Goal: Find specific page/section: Find specific page/section

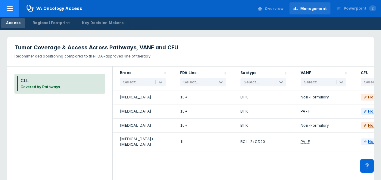
click at [12, 13] on div at bounding box center [9, 8] width 19 height 17
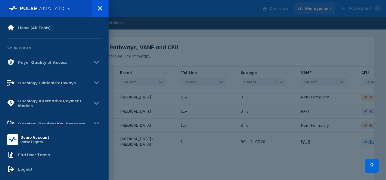
click at [193, 41] on div at bounding box center [193, 90] width 386 height 180
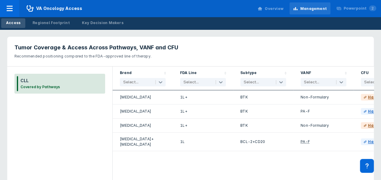
click at [280, 7] on div "Overview" at bounding box center [274, 8] width 19 height 5
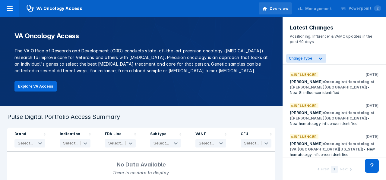
click at [318, 5] on div "Management" at bounding box center [314, 8] width 41 height 13
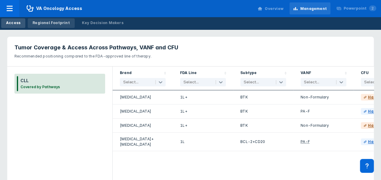
click at [49, 24] on div "Regional Footprint" at bounding box center [51, 22] width 37 height 5
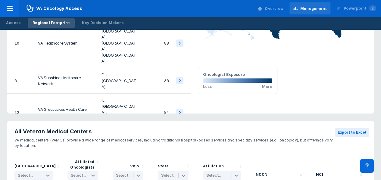
scroll to position [249, 0]
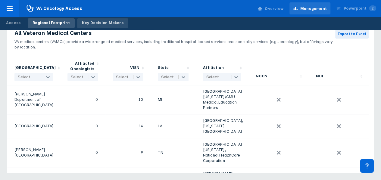
click at [101, 20] on link "Key Decision Makers" at bounding box center [102, 23] width 51 height 10
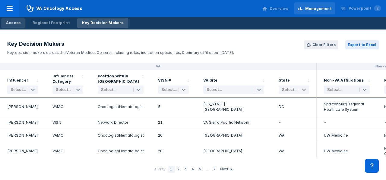
click at [19, 23] on div "Access" at bounding box center [13, 22] width 14 height 5
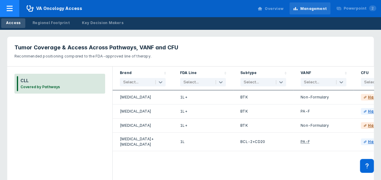
click at [65, 10] on span "VA Oncology Access" at bounding box center [54, 8] width 70 height 17
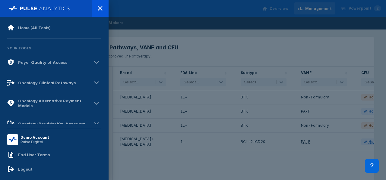
click at [282, 11] on div at bounding box center [193, 90] width 386 height 180
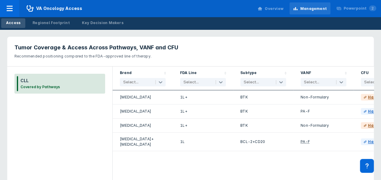
click at [280, 10] on div "Overview" at bounding box center [274, 8] width 19 height 5
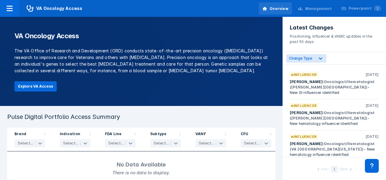
scroll to position [0, 0]
click at [6, 9] on icon at bounding box center [9, 8] width 7 height 7
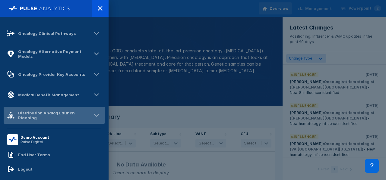
scroll to position [191, 0]
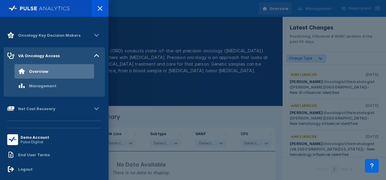
click at [227, 101] on div at bounding box center [193, 90] width 386 height 180
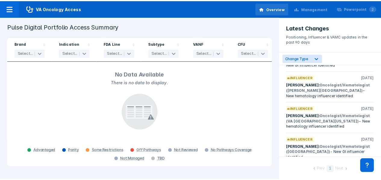
scroll to position [0, 0]
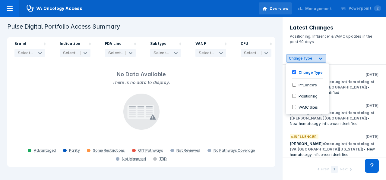
click at [312, 60] on div "Change Type" at bounding box center [300, 58] width 28 height 6
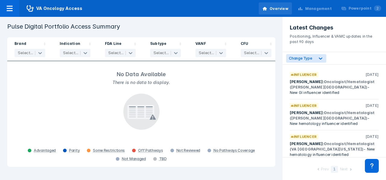
click at [271, 32] on header "Pulse Digital Portfolio Access Summary" at bounding box center [141, 26] width 275 height 14
click at [319, 11] on div "Management" at bounding box center [318, 8] width 27 height 5
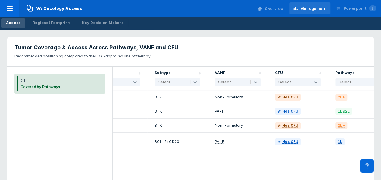
scroll to position [0, 100]
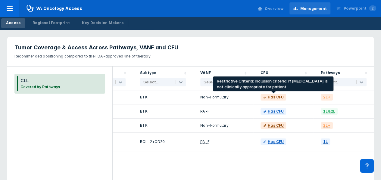
click at [279, 98] on div "Has CFU" at bounding box center [276, 97] width 16 height 5
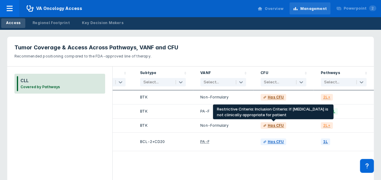
click at [276, 124] on div "Has CFU" at bounding box center [276, 125] width 16 height 5
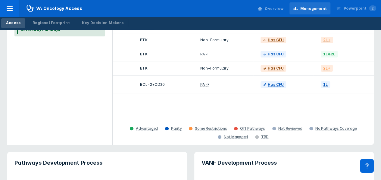
scroll to position [0, 0]
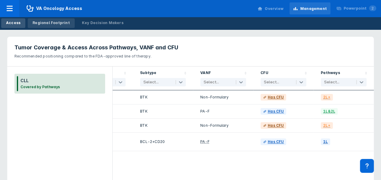
click at [58, 23] on div "Regional Footprint" at bounding box center [51, 22] width 37 height 5
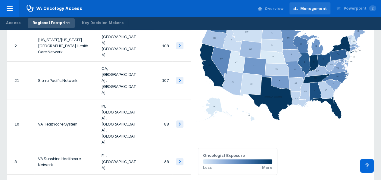
scroll to position [60, 0]
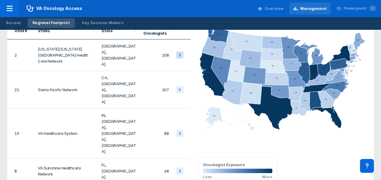
click at [179, 54] on icon at bounding box center [180, 55] width 2 height 3
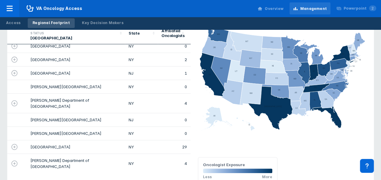
scroll to position [0, 0]
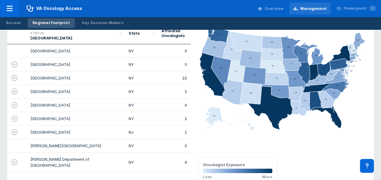
click at [14, 65] on icon at bounding box center [14, 64] width 6 height 6
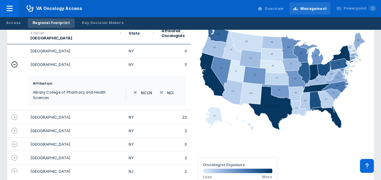
click at [15, 118] on icon at bounding box center [14, 117] width 7 height 7
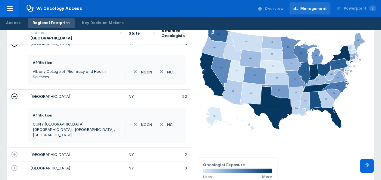
scroll to position [30, 0]
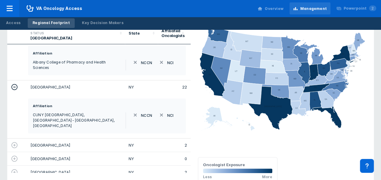
click at [13, 144] on icon at bounding box center [14, 145] width 7 height 7
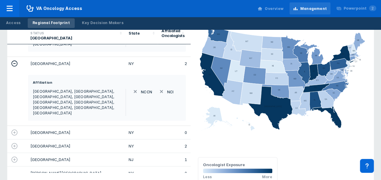
scroll to position [120, 0]
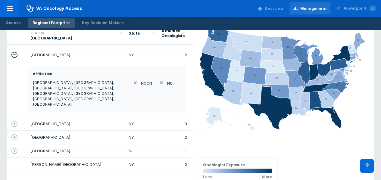
click at [14, 127] on icon at bounding box center [14, 123] width 7 height 7
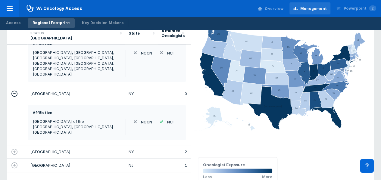
scroll to position [181, 0]
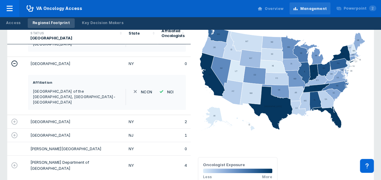
click at [13, 125] on icon at bounding box center [14, 121] width 7 height 7
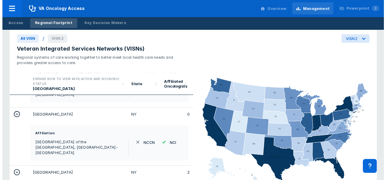
scroll to position [0, 0]
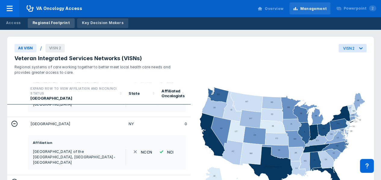
click at [105, 24] on div "Key Decision Makers" at bounding box center [103, 22] width 42 height 5
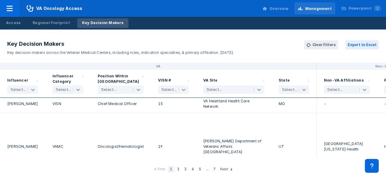
scroll to position [181, 0]
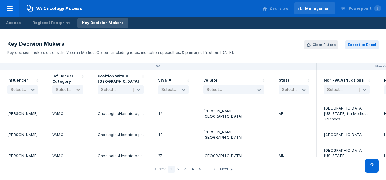
click at [78, 90] on icon at bounding box center [78, 90] width 4 height 2
click at [149, 78] on div "Position Within [GEOGRAPHIC_DATA] Select..." at bounding box center [120, 84] width 60 height 28
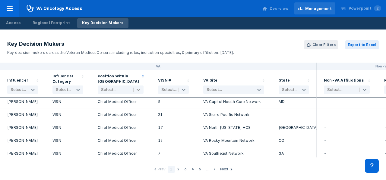
click at [141, 89] on icon at bounding box center [138, 90] width 6 height 6
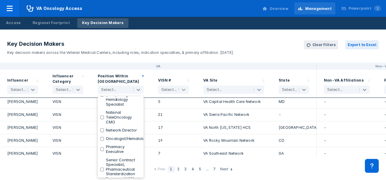
scroll to position [211, 0]
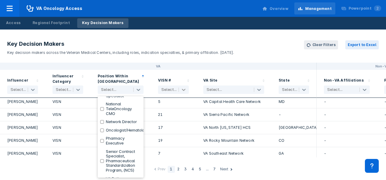
drag, startPoint x: 191, startPoint y: 75, endPoint x: 188, endPoint y: 89, distance: 14.5
click at [191, 75] on div "VISN # Select..." at bounding box center [173, 84] width 45 height 28
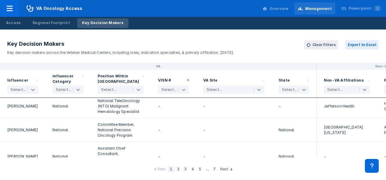
click at [187, 90] on div at bounding box center [184, 89] width 10 height 7
click at [263, 74] on div "VA Site Select..." at bounding box center [233, 83] width 61 height 20
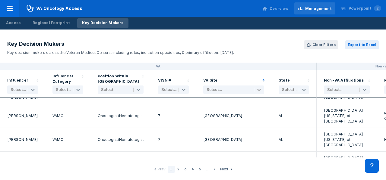
click at [260, 91] on icon at bounding box center [259, 90] width 6 height 6
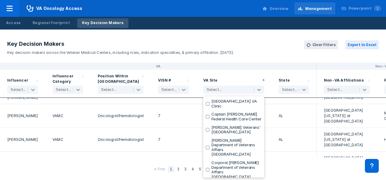
scroll to position [90, 0]
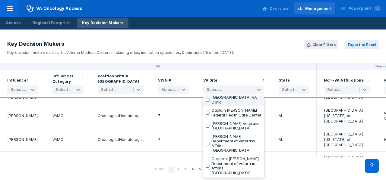
click at [249, 52] on header "Key Decision Makers Key decision makers across the Veteran Medical Centers, inc…" at bounding box center [193, 48] width 386 height 30
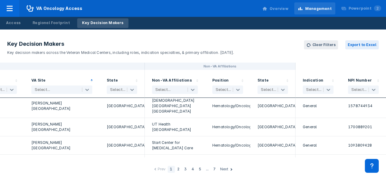
scroll to position [0, 176]
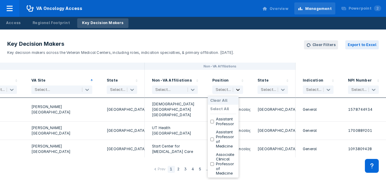
click at [235, 90] on icon at bounding box center [238, 90] width 6 height 6
click at [281, 92] on div at bounding box center [283, 89] width 10 height 7
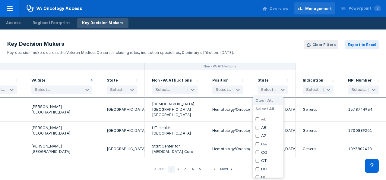
drag, startPoint x: 281, startPoint y: 74, endPoint x: 286, endPoint y: 90, distance: 16.3
click at [281, 74] on div "State 37 results available. Use Up and Down to choose options, press Enter to s…" at bounding box center [272, 83] width 30 height 20
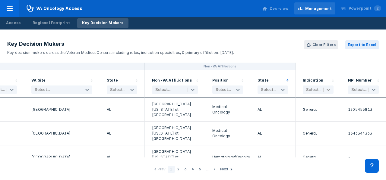
click at [325, 89] on icon at bounding box center [328, 90] width 6 height 6
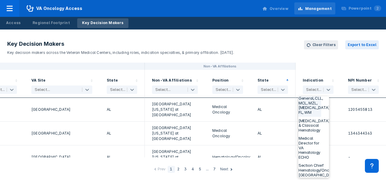
scroll to position [301, 8]
click at [319, 51] on header "Key Decision Makers Key decision makers across the Veteran Medical Centers, inc…" at bounding box center [193, 48] width 386 height 30
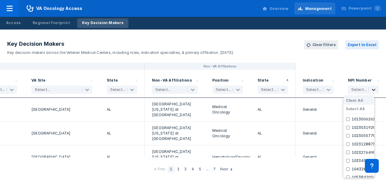
click at [372, 89] on div at bounding box center [373, 89] width 10 height 7
click at [368, 64] on div at bounding box center [363, 62] width 31 height 5
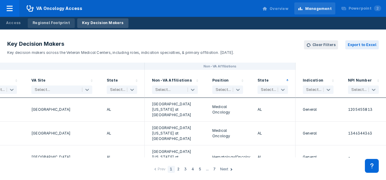
click at [60, 21] on div "Regional Footprint" at bounding box center [51, 22] width 37 height 5
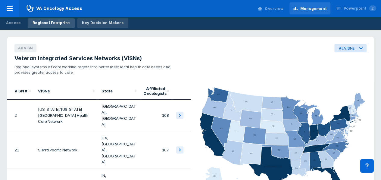
click at [112, 24] on div "Key Decision Makers" at bounding box center [103, 22] width 42 height 5
